Goal: Check status

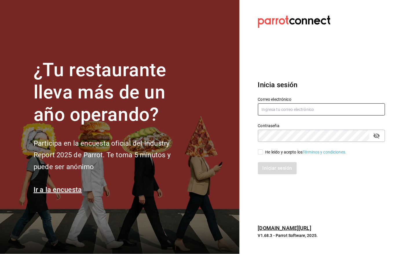
type input "[EMAIL_ADDRESS][DOMAIN_NAME]"
click at [259, 152] on input "He leído y acepto los Términos y condiciones." at bounding box center [260, 152] width 5 height 5
checkbox input "true"
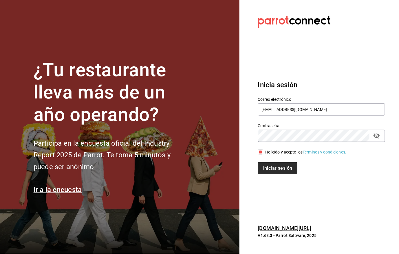
click at [270, 168] on button "Iniciar sesión" at bounding box center [277, 168] width 39 height 12
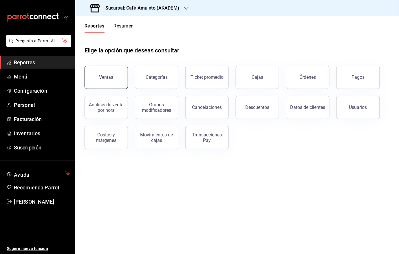
click at [101, 76] on div "Ventas" at bounding box center [106, 77] width 14 height 6
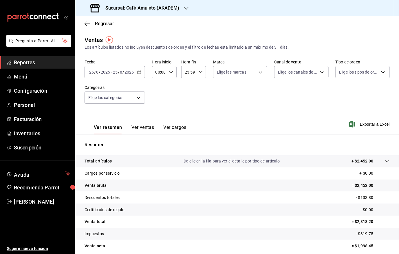
click at [138, 72] on icon "button" at bounding box center [139, 72] width 4 height 4
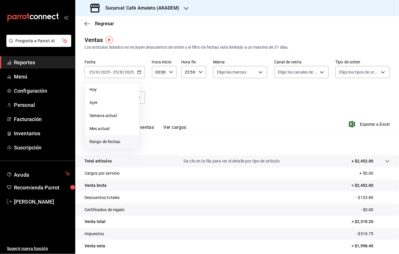
click at [115, 141] on span "Rango de fechas" at bounding box center [112, 142] width 45 height 6
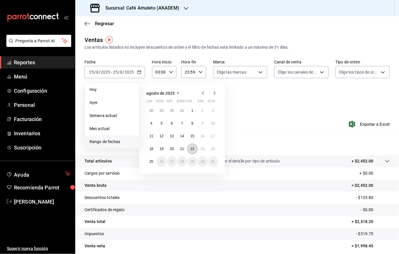
click at [193, 147] on abbr "22" at bounding box center [193, 149] width 4 height 4
click at [213, 147] on abbr "24" at bounding box center [213, 149] width 4 height 4
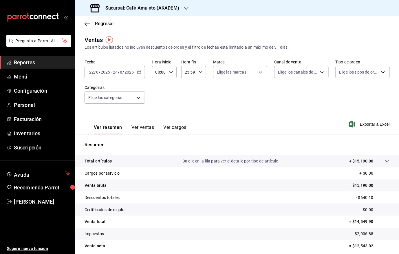
click at [186, 6] on icon "button" at bounding box center [186, 8] width 5 height 5
click at [130, 37] on div "Café Amuleto (GANDHI)" at bounding box center [119, 38] width 78 height 6
